Goal: Task Accomplishment & Management: Manage account settings

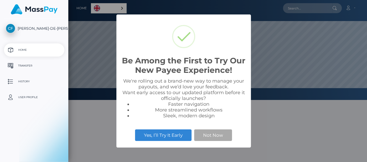
scroll to position [100, 299]
select select
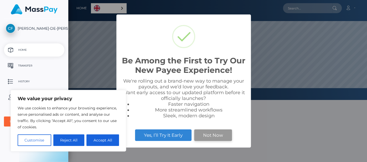
click at [210, 133] on button "Not Now" at bounding box center [213, 135] width 38 height 12
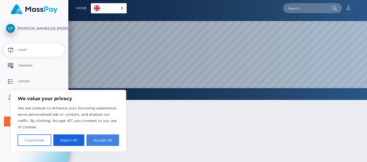
click at [107, 142] on button "Accept All" at bounding box center [102, 140] width 33 height 12
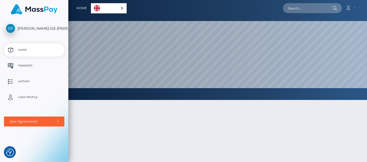
checkbox input "true"
click at [122, 6] on div "English" at bounding box center [109, 8] width 36 height 10
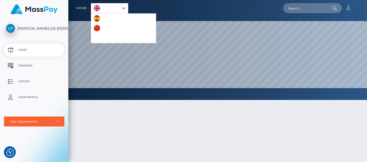
click at [97, 129] on div at bounding box center [217, 156] width 299 height 129
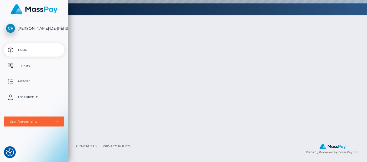
scroll to position [0, 0]
